Goal: Use online tool/utility: Utilize a website feature to perform a specific function

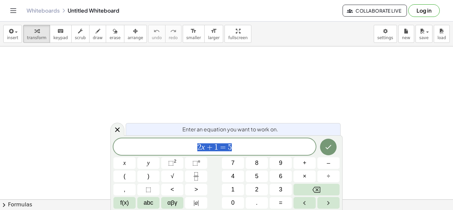
scroll to position [44, 0]
click at [300, 189] on button "Backspace" at bounding box center [317, 190] width 46 height 12
click at [257, 177] on span "5" at bounding box center [256, 176] width 3 height 9
click at [130, 163] on button "x" at bounding box center [125, 163] width 22 height 12
click at [300, 165] on button "+" at bounding box center [305, 163] width 22 height 12
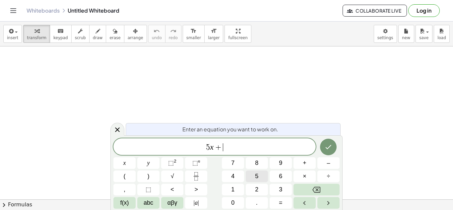
click at [260, 175] on button "5" at bounding box center [257, 177] width 22 height 12
click at [283, 200] on button "=" at bounding box center [281, 203] width 22 height 12
click at [264, 189] on button "2" at bounding box center [257, 190] width 22 height 12
click at [261, 178] on button "5" at bounding box center [257, 177] width 22 height 12
click at [333, 146] on icon "Done" at bounding box center [329, 147] width 8 height 8
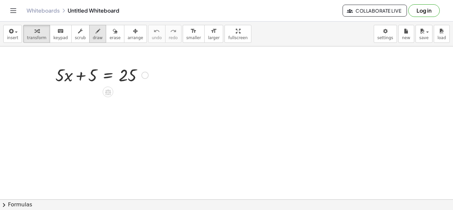
click at [96, 32] on icon "button" at bounding box center [98, 31] width 5 height 8
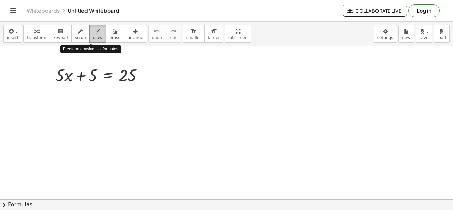
click at [96, 32] on icon "button" at bounding box center [98, 31] width 5 height 8
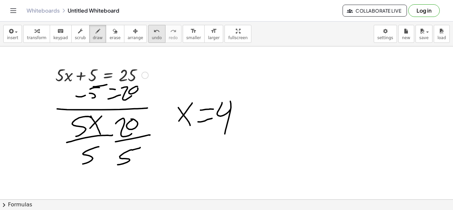
click at [154, 33] on icon "undo" at bounding box center [157, 31] width 6 height 8
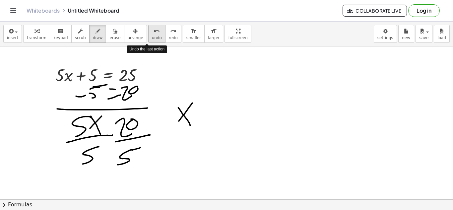
click at [154, 33] on icon "undo" at bounding box center [157, 31] width 6 height 8
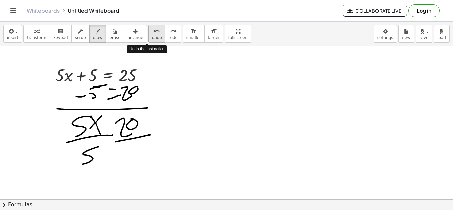
click at [154, 33] on icon "undo" at bounding box center [157, 31] width 6 height 8
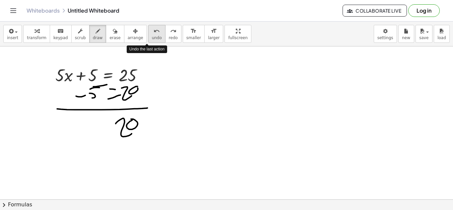
click at [154, 33] on icon "undo" at bounding box center [157, 31] width 6 height 8
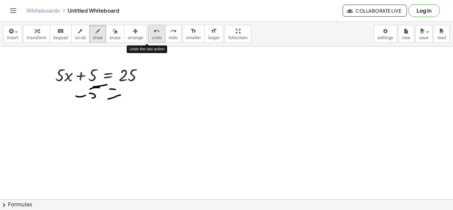
click at [154, 33] on icon "undo" at bounding box center [157, 31] width 6 height 8
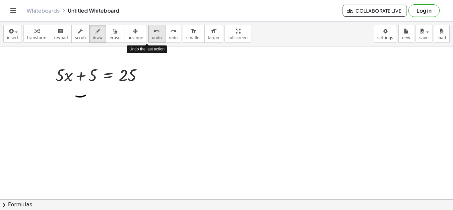
click at [154, 33] on icon "undo" at bounding box center [157, 31] width 6 height 8
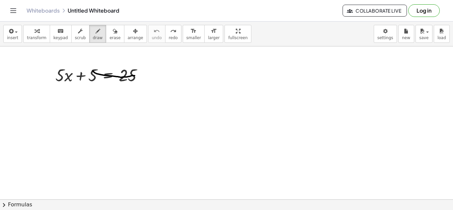
drag, startPoint x: 93, startPoint y: 71, endPoint x: 135, endPoint y: 76, distance: 42.1
click at [135, 76] on div at bounding box center [226, 156] width 453 height 306
click at [128, 38] on span "arrange" at bounding box center [136, 38] width 16 height 5
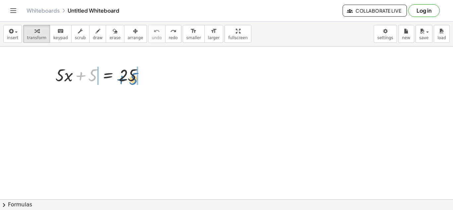
drag, startPoint x: 93, startPoint y: 78, endPoint x: 134, endPoint y: 82, distance: 41.0
click at [134, 82] on div at bounding box center [102, 74] width 100 height 23
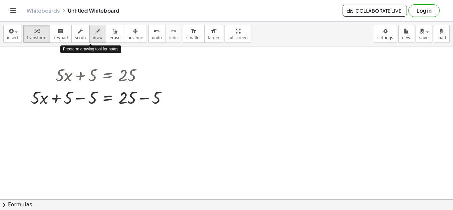
click at [96, 36] on button "draw" at bounding box center [97, 34] width 17 height 18
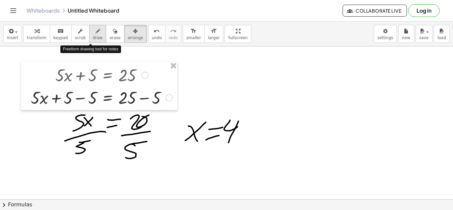
click at [97, 35] on button "draw" at bounding box center [97, 34] width 17 height 18
